Goal: Information Seeking & Learning: Learn about a topic

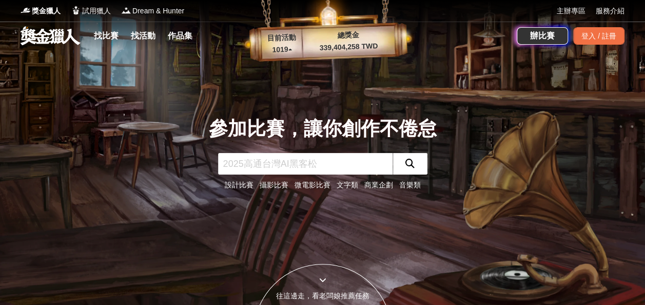
click at [348, 185] on link "文字類" at bounding box center [347, 184] width 22 height 8
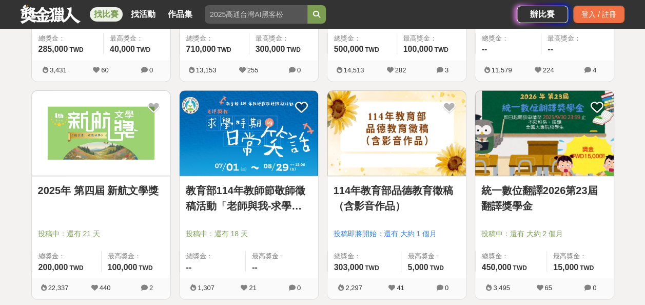
scroll to position [1026, 0]
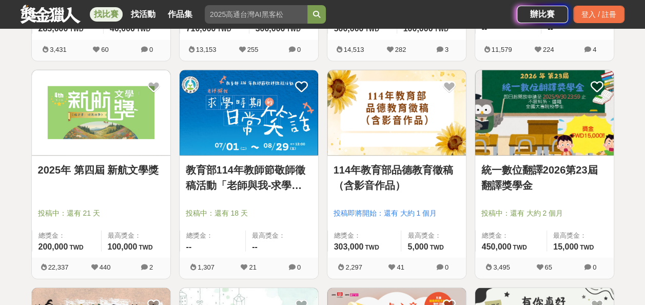
click at [126, 175] on link "2025年 第四屆 新航文學獎" at bounding box center [101, 169] width 126 height 15
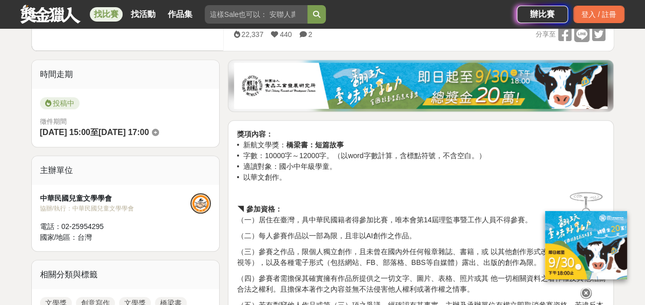
scroll to position [246, 0]
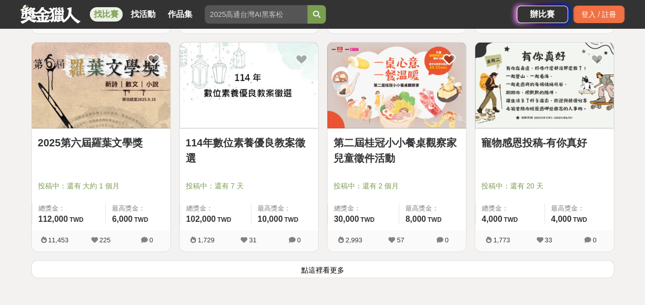
scroll to position [1272, 0]
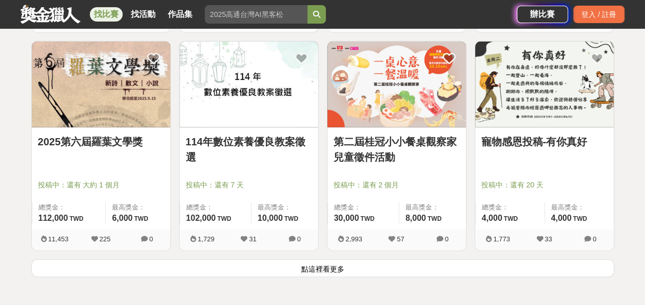
click at [330, 267] on button "點這裡看更多" at bounding box center [322, 268] width 582 height 18
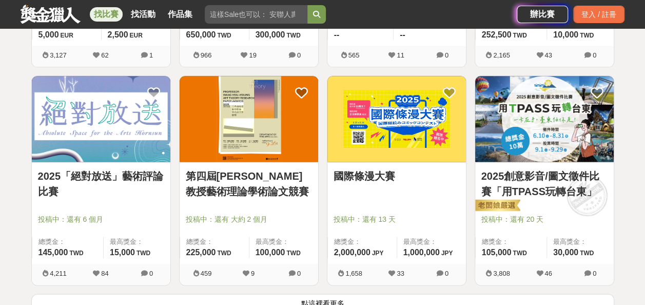
scroll to position [2687, 0]
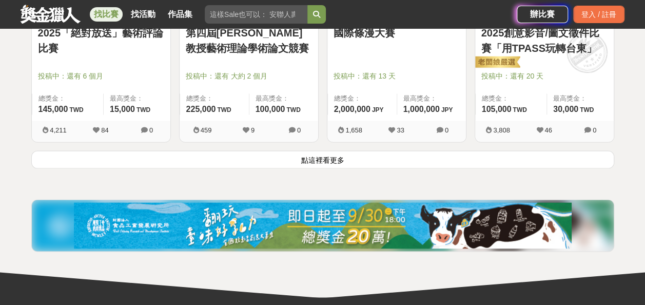
click at [346, 153] on button "點這裡看更多" at bounding box center [322, 159] width 582 height 18
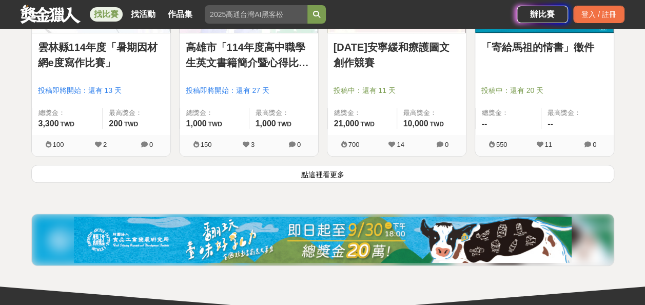
scroll to position [4000, 0]
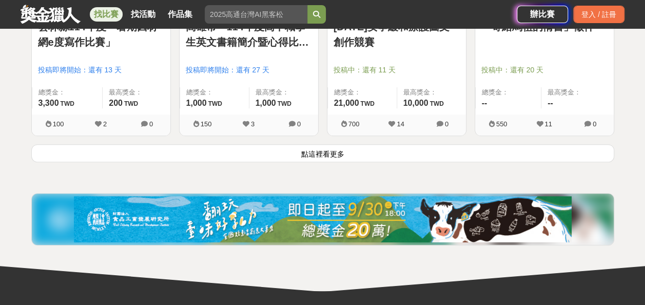
click at [346, 153] on button "點這裡看更多" at bounding box center [322, 153] width 582 height 18
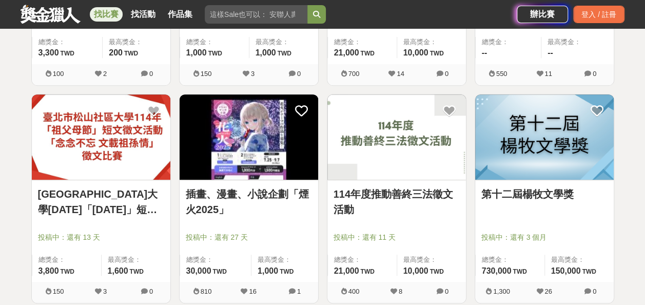
scroll to position [4061, 0]
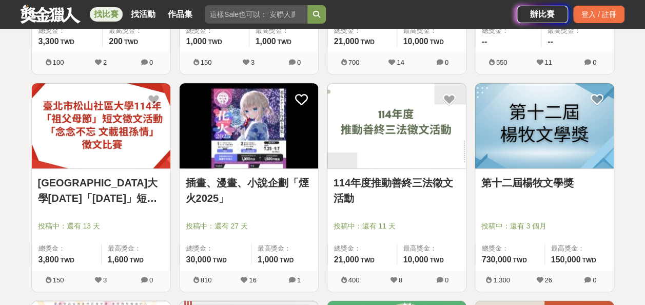
click at [249, 175] on link "插畫、漫畫、小說企劃「煙火2025」" at bounding box center [249, 190] width 126 height 31
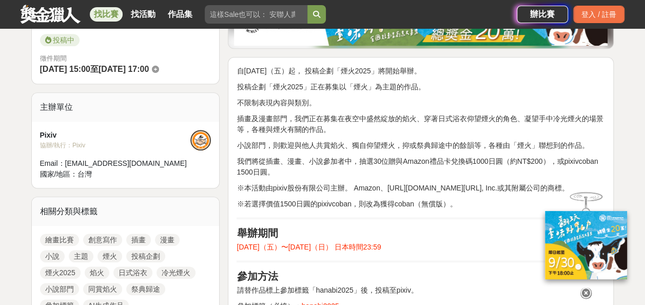
scroll to position [287, 0]
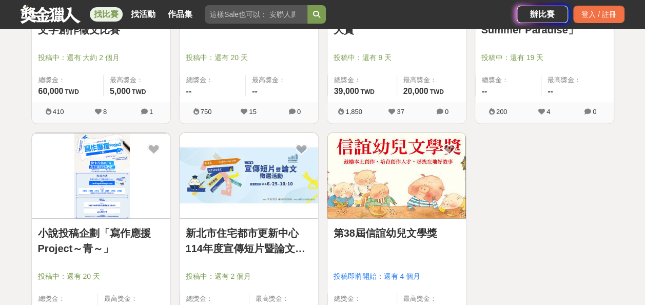
scroll to position [4738, 0]
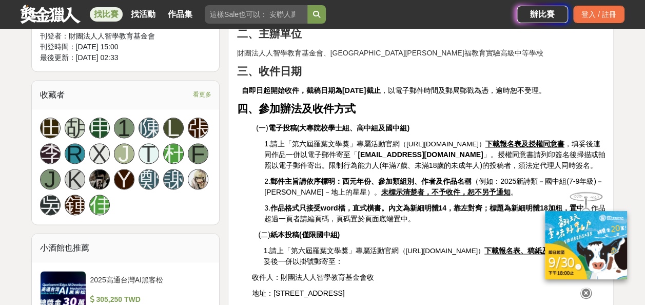
scroll to position [615, 0]
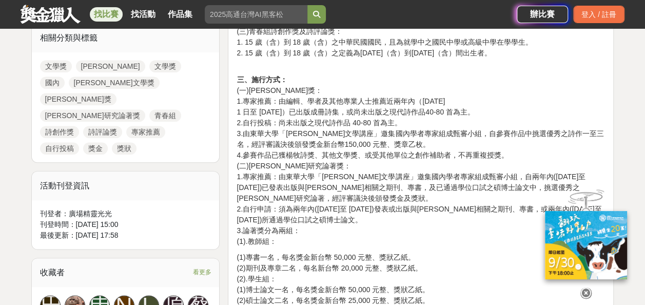
scroll to position [513, 0]
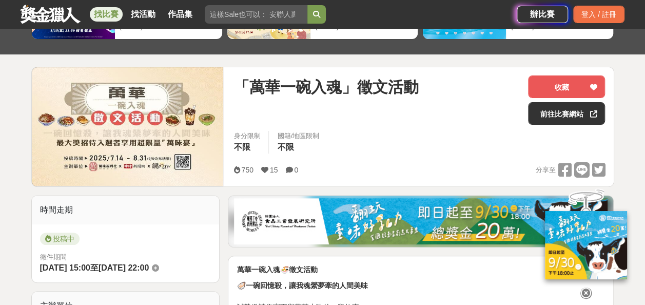
scroll to position [82, 0]
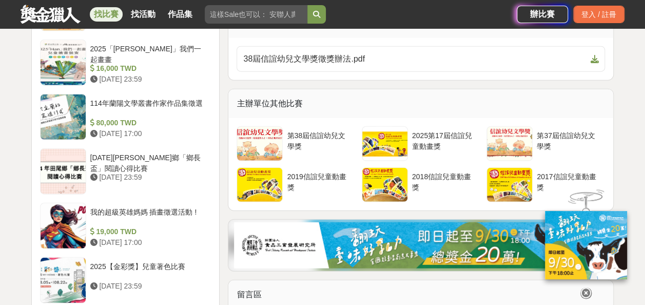
scroll to position [1149, 0]
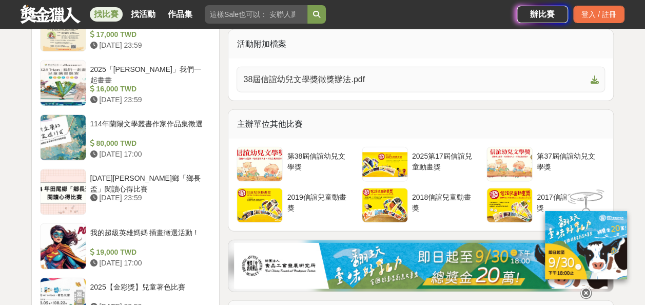
click at [318, 76] on span "38屆信誼幼兒文學獎徵獎辦法.pdf" at bounding box center [414, 79] width 343 height 12
